Goal: Task Accomplishment & Management: Manage account settings

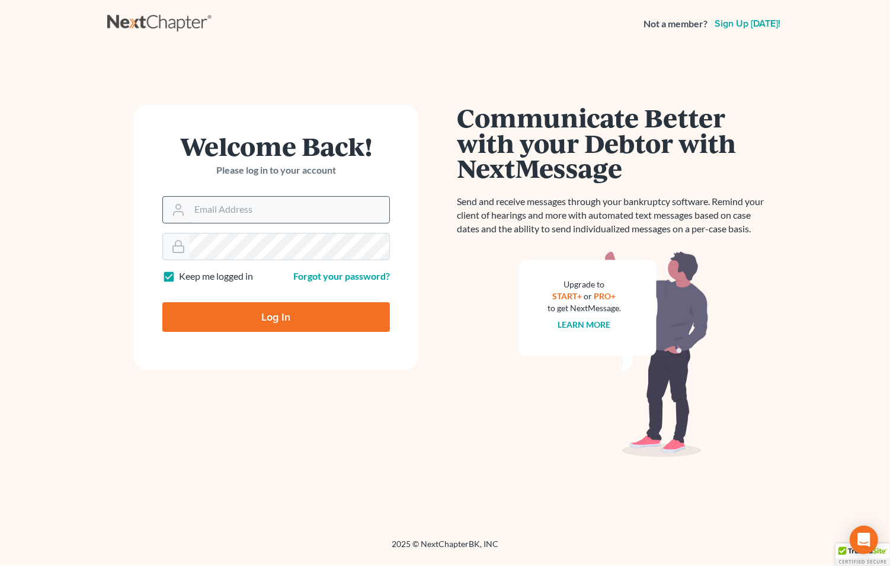
click at [243, 216] on input "Email Address" at bounding box center [290, 210] width 200 height 26
type input "[EMAIL_ADDRESS][DOMAIN_NAME]"
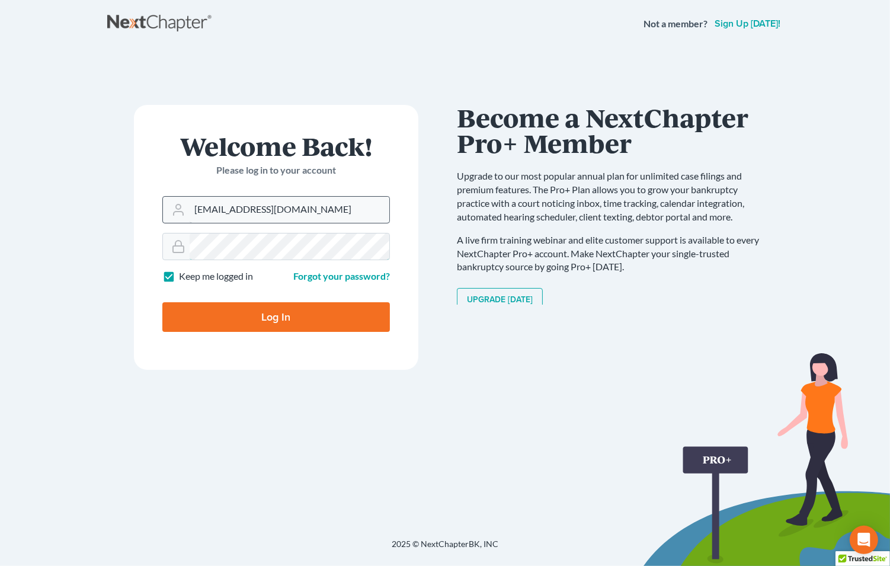
click at [162, 302] on input "Log In" at bounding box center [276, 317] width 228 height 30
type input "Thinking..."
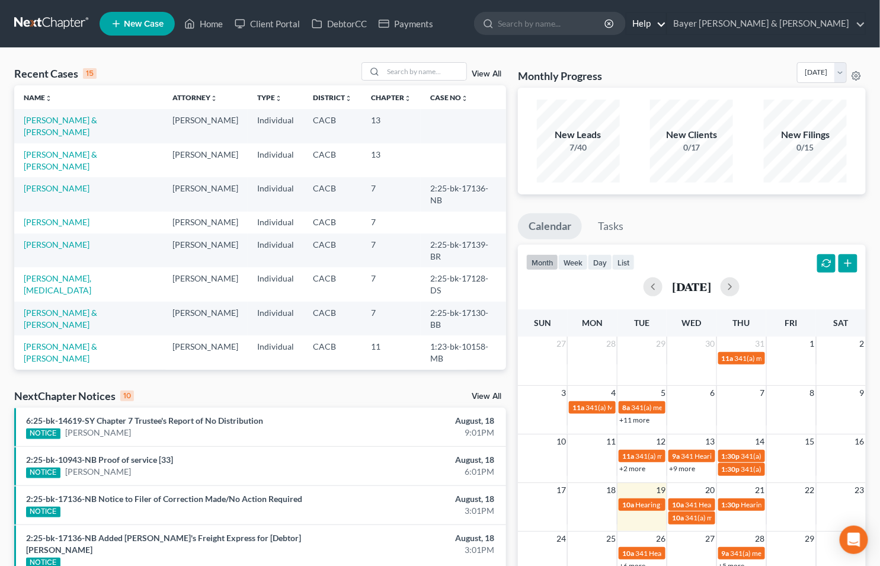
click at [666, 23] on link "Help" at bounding box center [646, 23] width 40 height 21
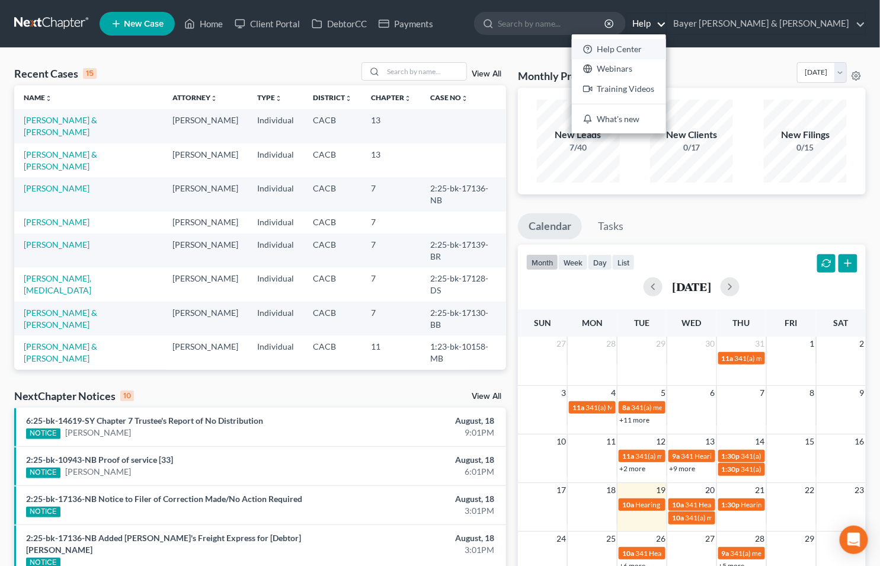
click at [666, 50] on link "Help Center" at bounding box center [619, 49] width 94 height 20
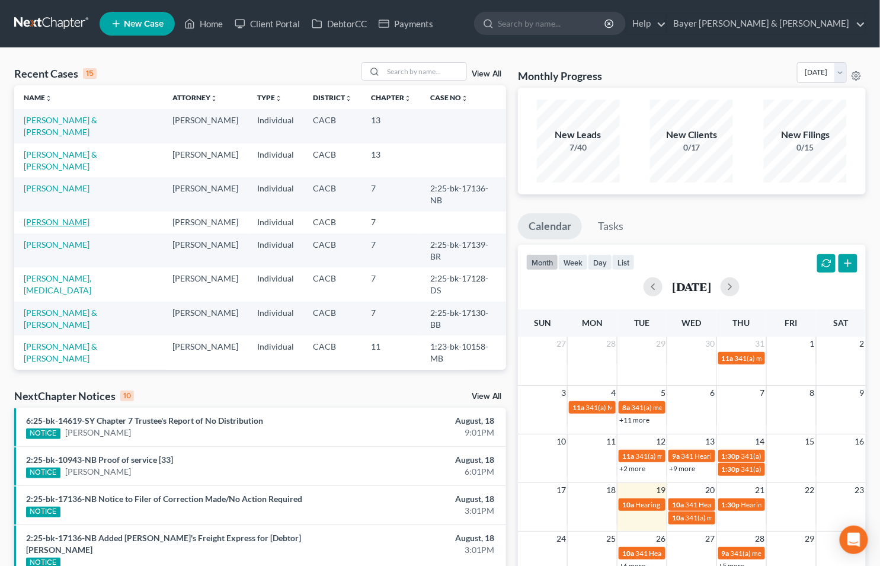
click at [60, 217] on link "[PERSON_NAME]" at bounding box center [57, 222] width 66 height 10
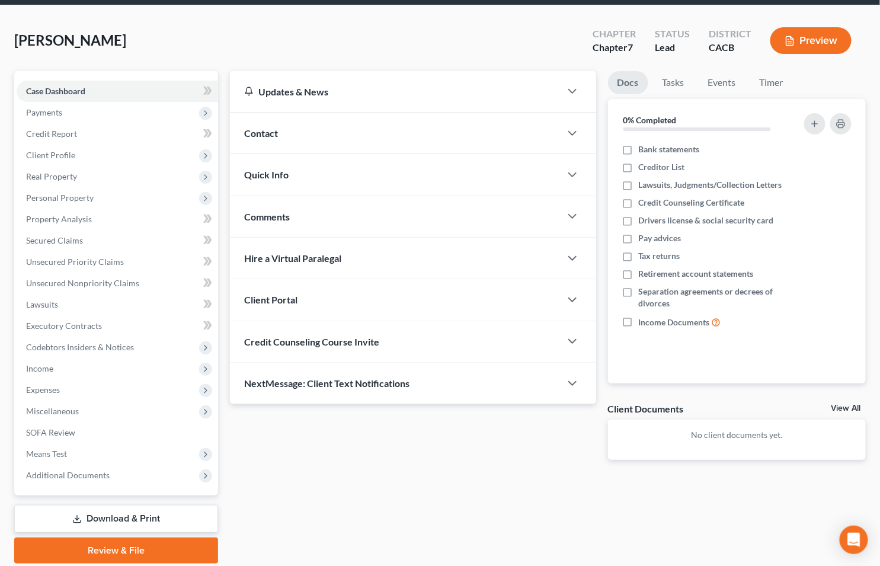
scroll to position [84, 0]
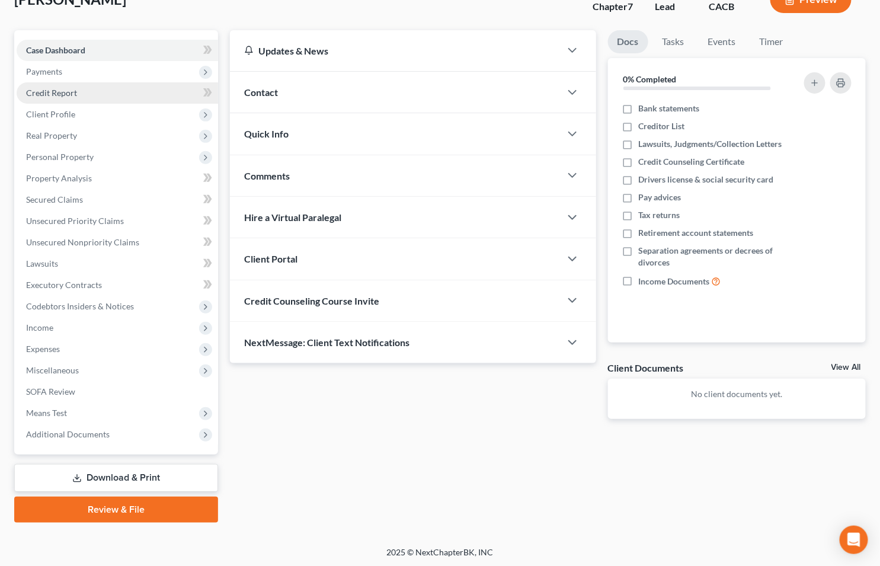
click at [76, 91] on link "Credit Report" at bounding box center [117, 92] width 201 height 21
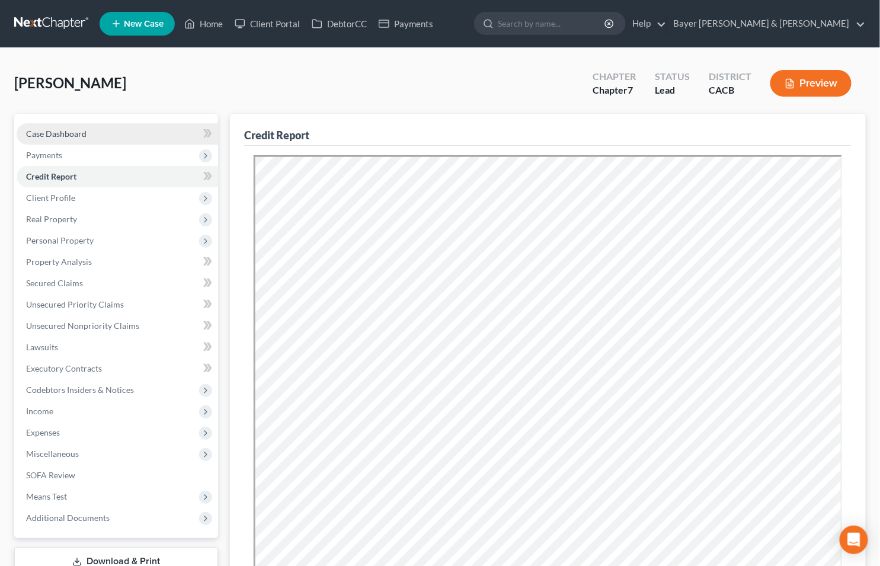
click at [114, 136] on link "Case Dashboard" at bounding box center [117, 133] width 201 height 21
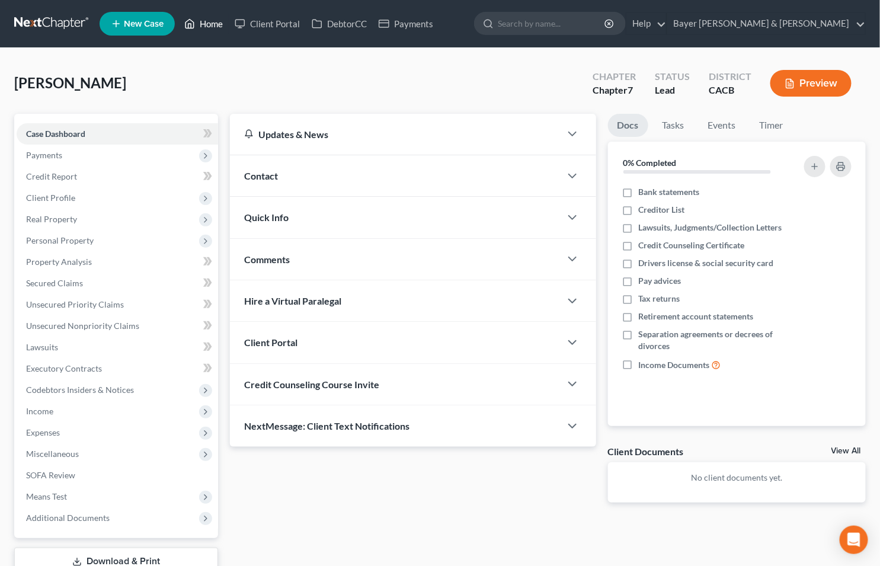
click at [214, 18] on link "Home" at bounding box center [203, 23] width 50 height 21
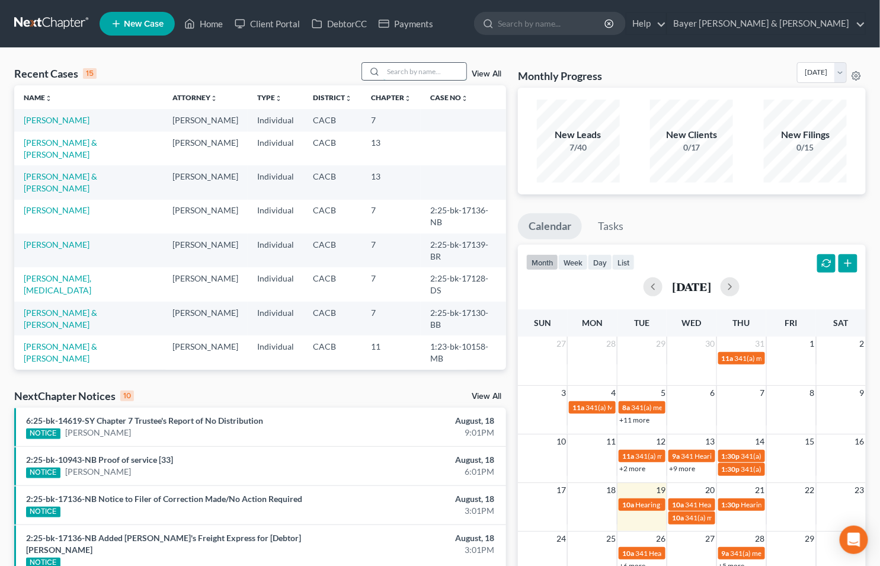
click at [437, 74] on input "search" at bounding box center [424, 71] width 83 height 17
type input "[PERSON_NAME]"
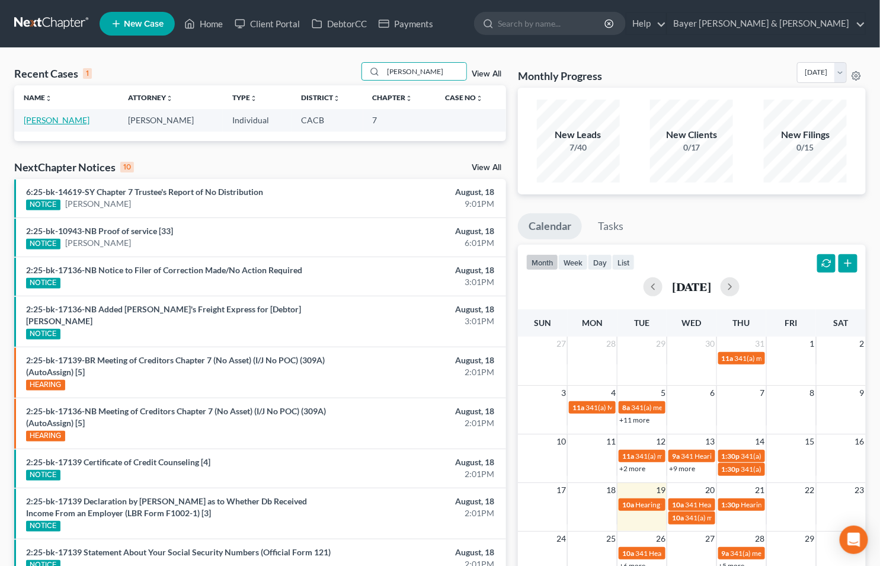
click at [39, 120] on link "[PERSON_NAME]" at bounding box center [57, 120] width 66 height 10
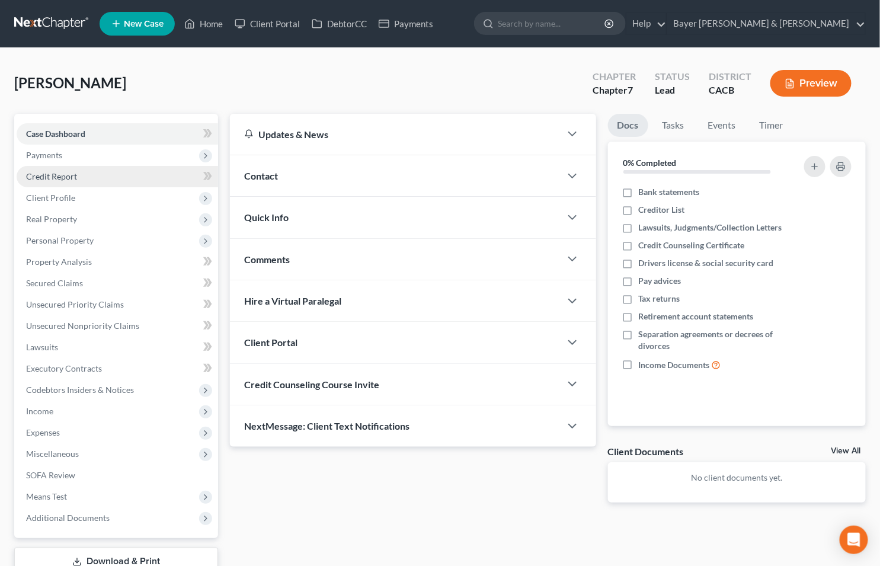
click at [66, 172] on span "Credit Report" at bounding box center [51, 176] width 51 height 10
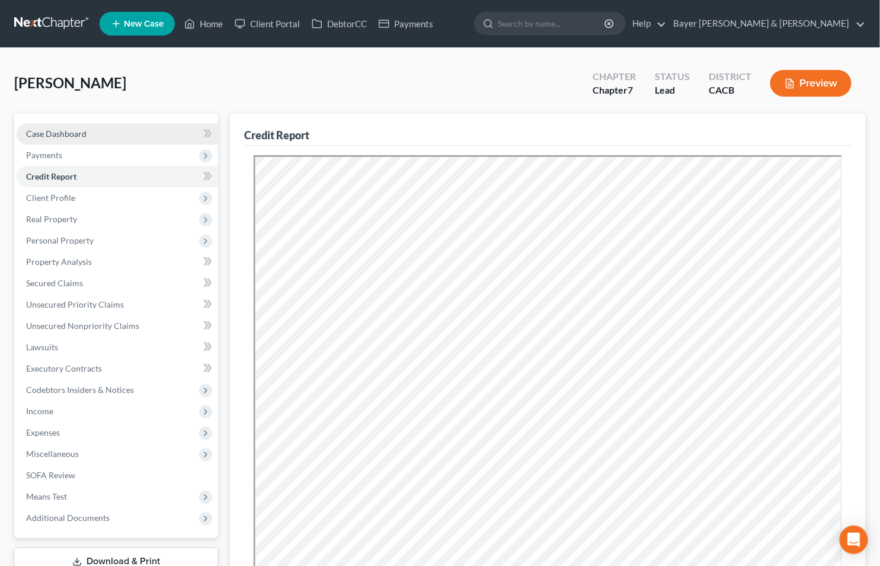
click at [43, 135] on span "Case Dashboard" at bounding box center [56, 134] width 60 height 10
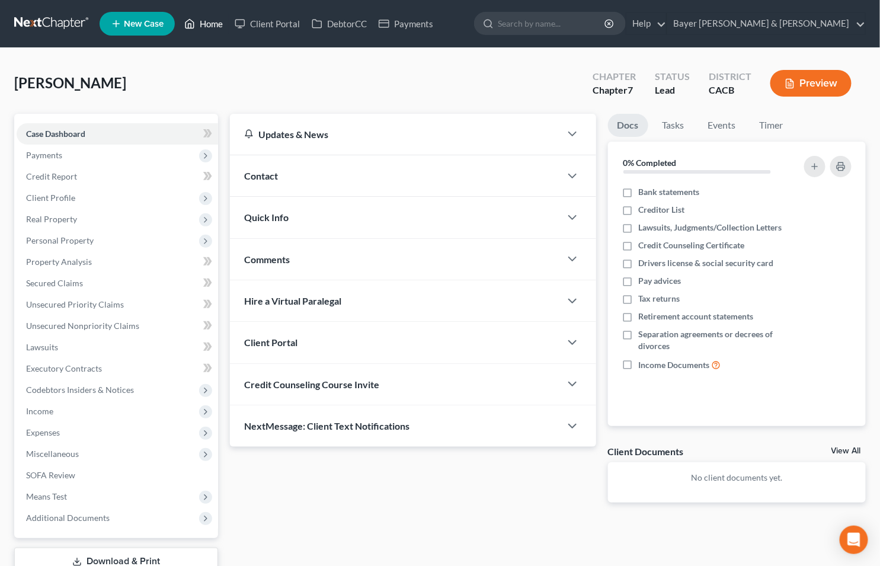
click at [209, 24] on link "Home" at bounding box center [203, 23] width 50 height 21
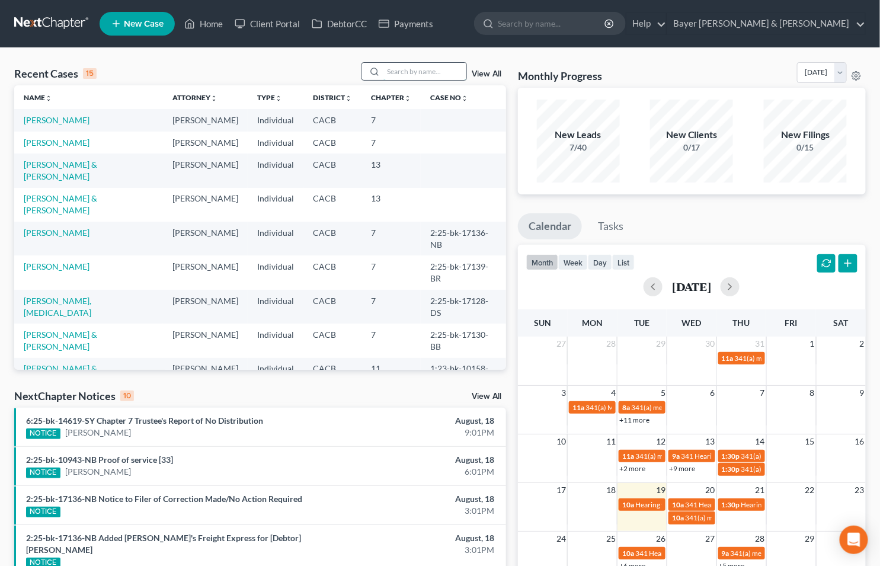
click at [392, 71] on input "search" at bounding box center [424, 71] width 83 height 17
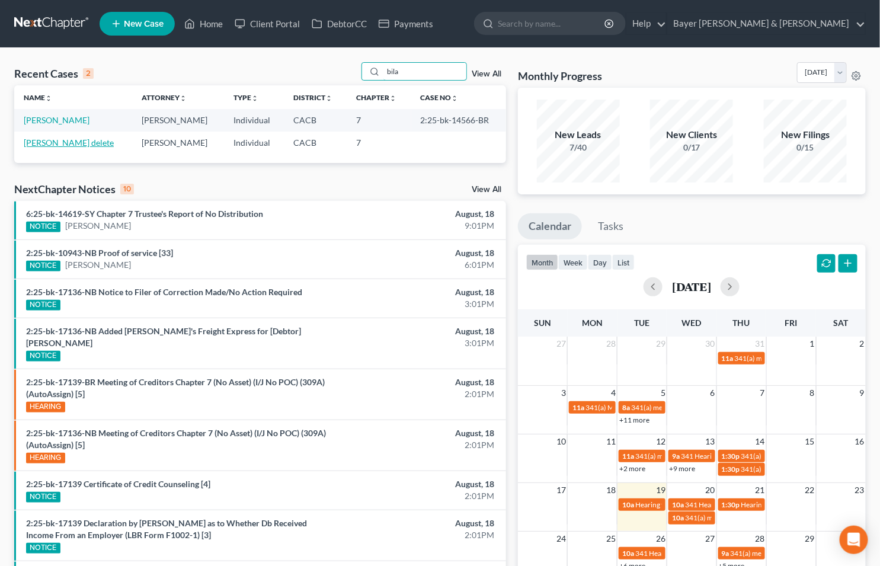
type input "bila"
click at [59, 143] on link "[PERSON_NAME] delete" at bounding box center [69, 142] width 90 height 10
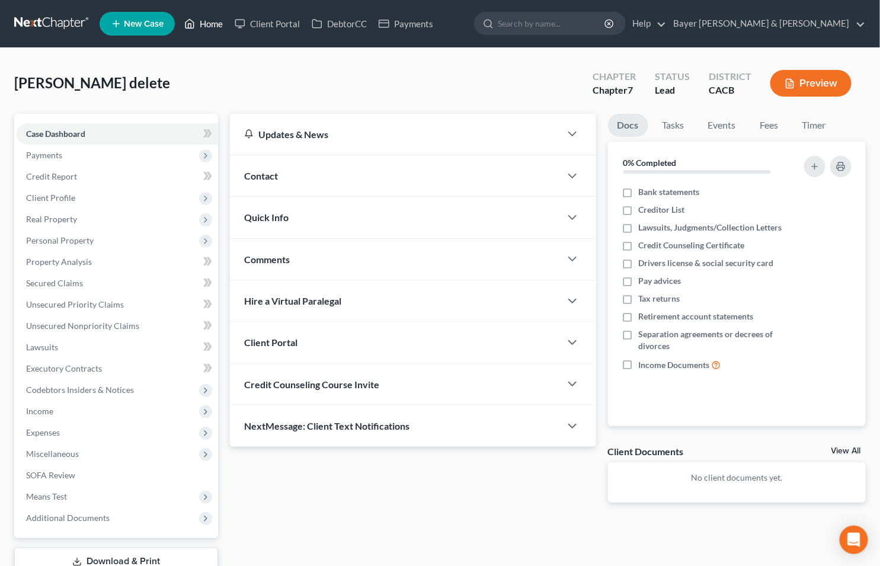
click at [209, 23] on link "Home" at bounding box center [203, 23] width 50 height 21
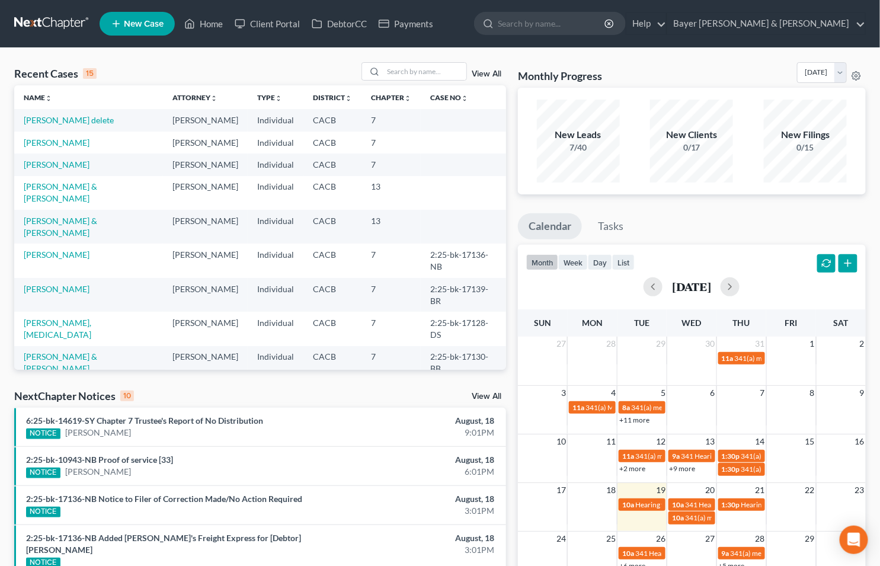
click at [483, 75] on link "View All" at bounding box center [487, 74] width 30 height 8
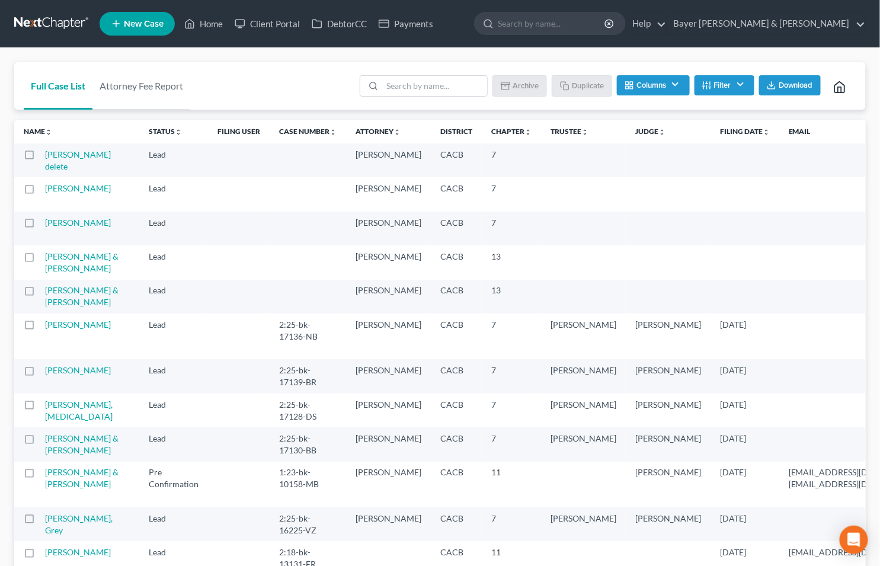
click at [40, 158] on label at bounding box center [40, 158] width 0 height 0
click at [45, 156] on input "checkbox" at bounding box center [49, 153] width 8 height 8
click at [40, 158] on label at bounding box center [40, 158] width 0 height 0
click at [45, 156] on input "checkbox" at bounding box center [49, 153] width 8 height 8
click at [40, 158] on label at bounding box center [40, 158] width 0 height 0
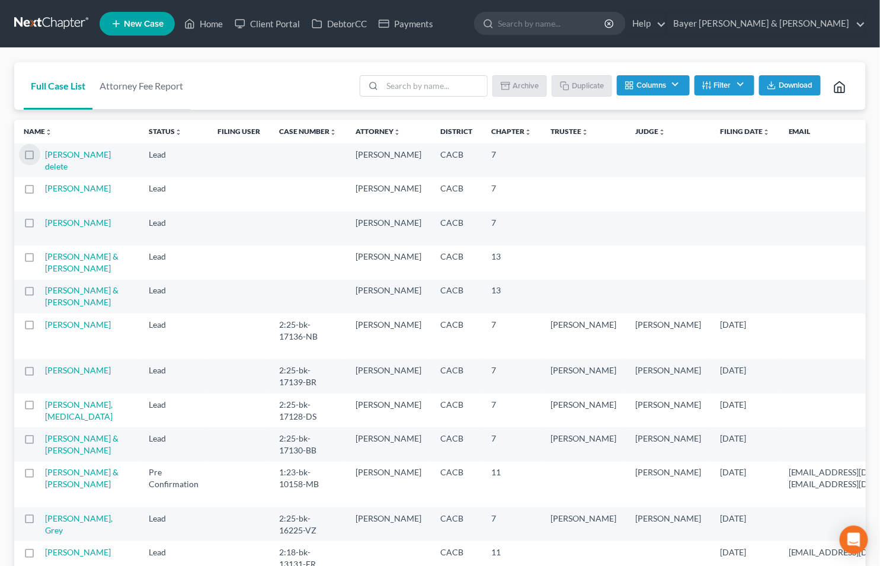
click at [45, 156] on input "checkbox" at bounding box center [49, 153] width 8 height 8
checkbox input "true"
click at [223, 23] on link "Home" at bounding box center [203, 23] width 50 height 21
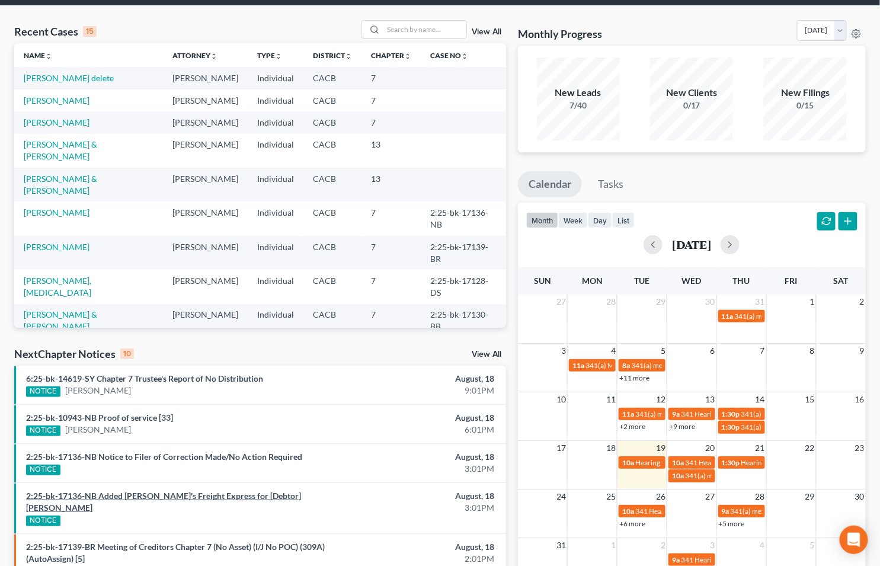
scroll to position [66, 0]
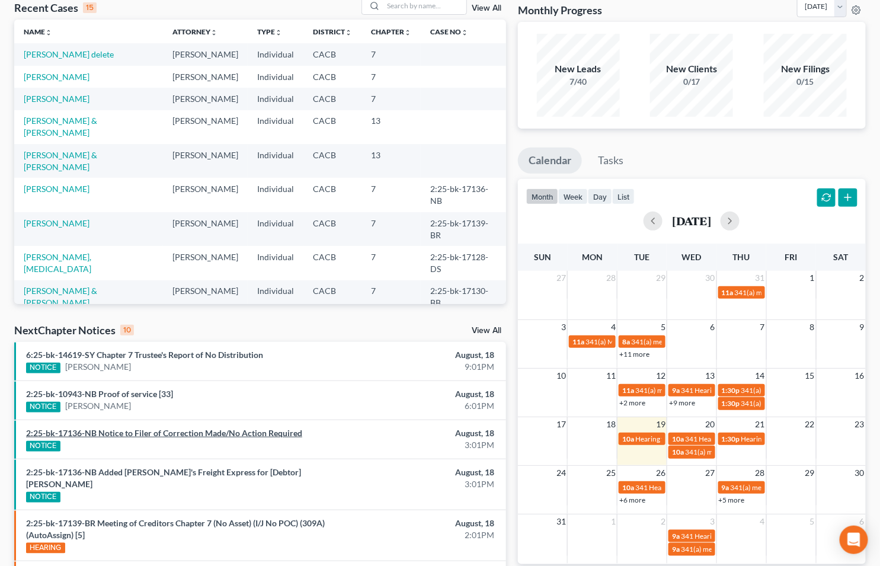
click at [138, 430] on link "2:25-bk-17136-NB Notice to Filer of Correction Made/No Action Required" at bounding box center [164, 433] width 276 height 10
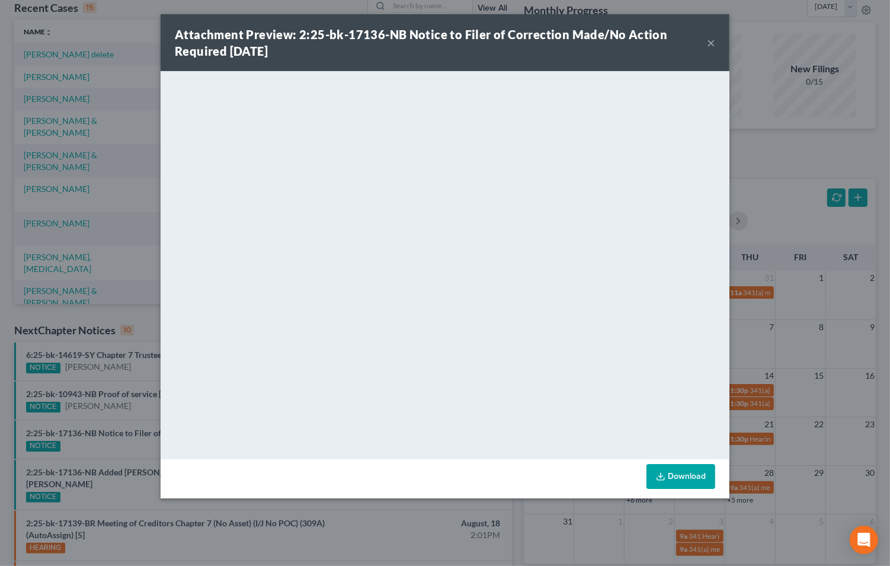
click at [712, 44] on button "×" at bounding box center [711, 43] width 8 height 14
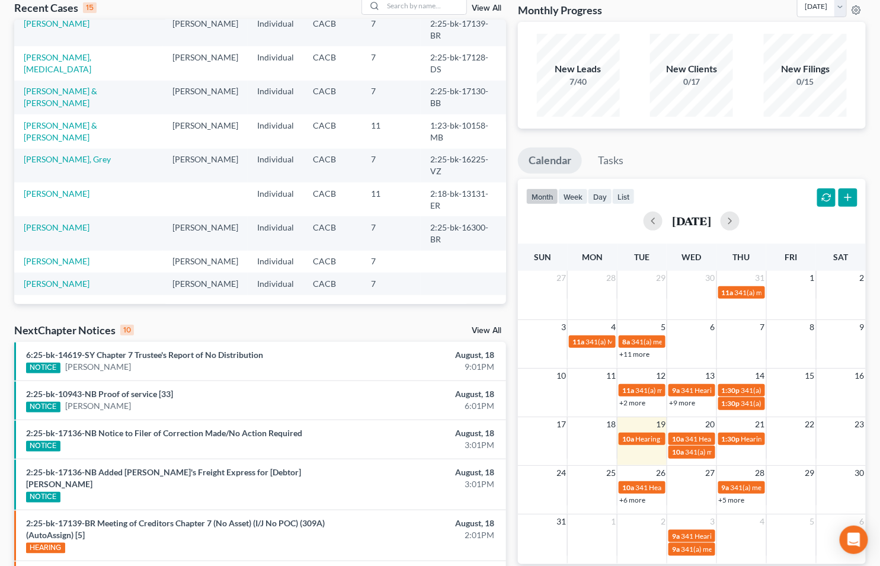
scroll to position [235, 0]
